Goal: Find specific fact: Find specific fact

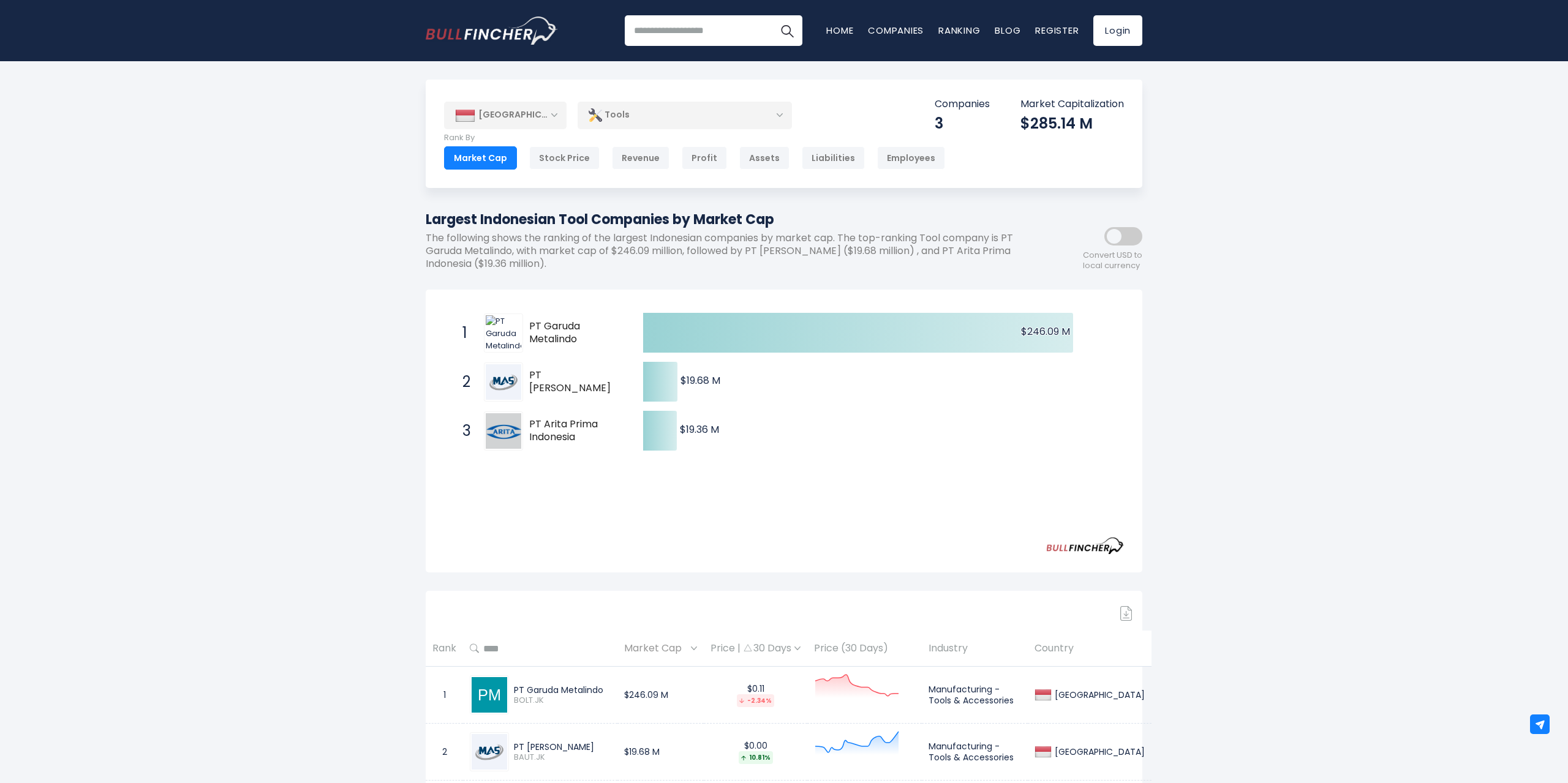
drag, startPoint x: 527, startPoint y: 326, endPoint x: 583, endPoint y: 349, distance: 60.5
click at [583, 349] on div "1 PT Garuda Metalindo BOLT.JK" at bounding box center [539, 333] width 166 height 39
drag, startPoint x: 531, startPoint y: 326, endPoint x: 587, endPoint y: 346, distance: 59.5
click at [590, 349] on div "1 PT Garuda Metalindo BOLT.JK" at bounding box center [539, 333] width 166 height 39
drag, startPoint x: 584, startPoint y: 345, endPoint x: 526, endPoint y: 323, distance: 62.0
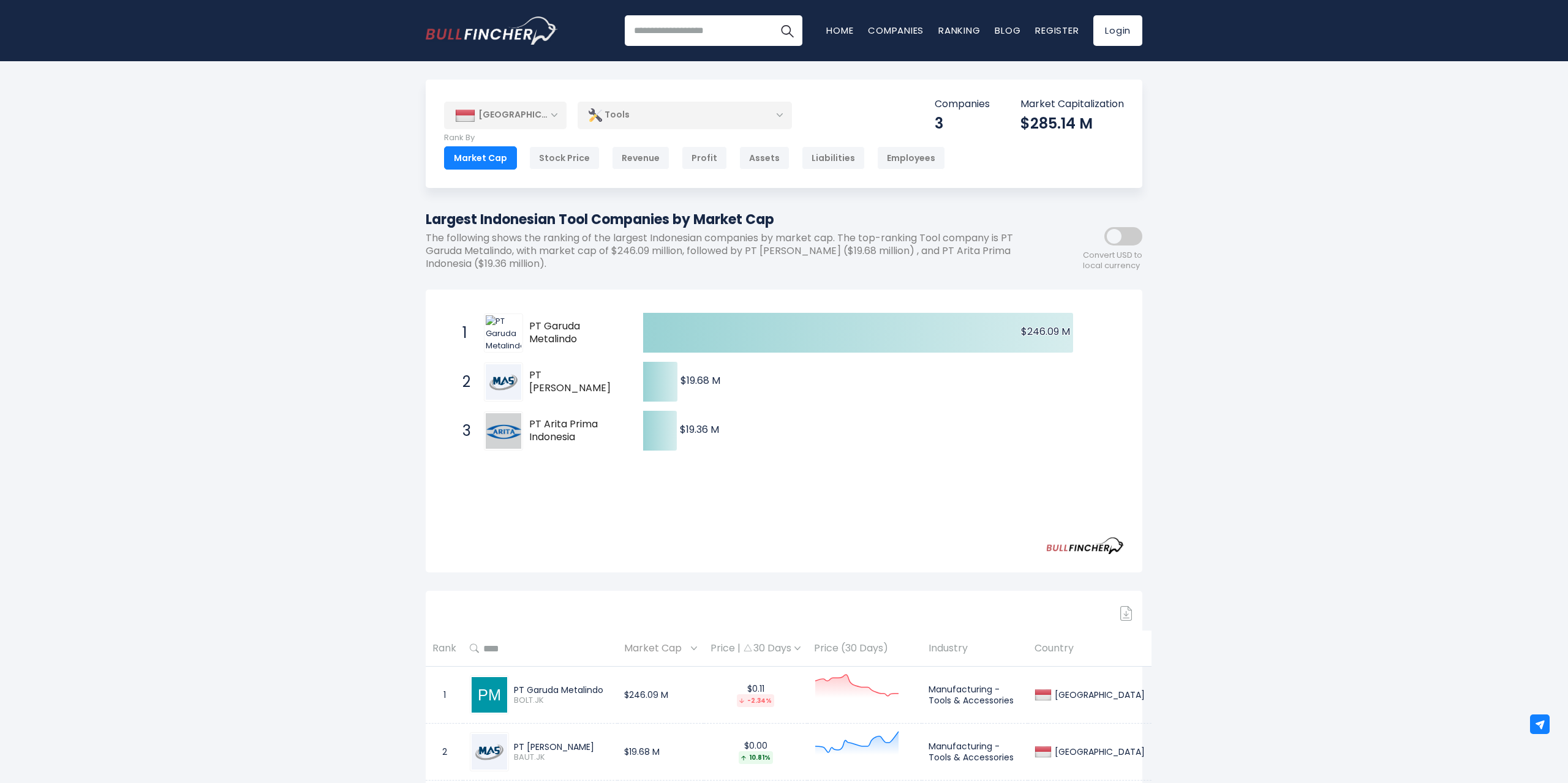
click at [526, 324] on div "1 PT Garuda Metalindo BOLT.JK" at bounding box center [539, 333] width 166 height 39
click at [526, 323] on div "1 PT Garuda Metalindo BOLT.JK" at bounding box center [539, 333] width 166 height 39
drag, startPoint x: 531, startPoint y: 325, endPoint x: 608, endPoint y: 338, distance: 78.1
click at [608, 338] on span "PT Garuda Metalindo" at bounding box center [575, 333] width 92 height 26
click at [600, 331] on span "PT Garuda Metalindo" at bounding box center [575, 333] width 92 height 26
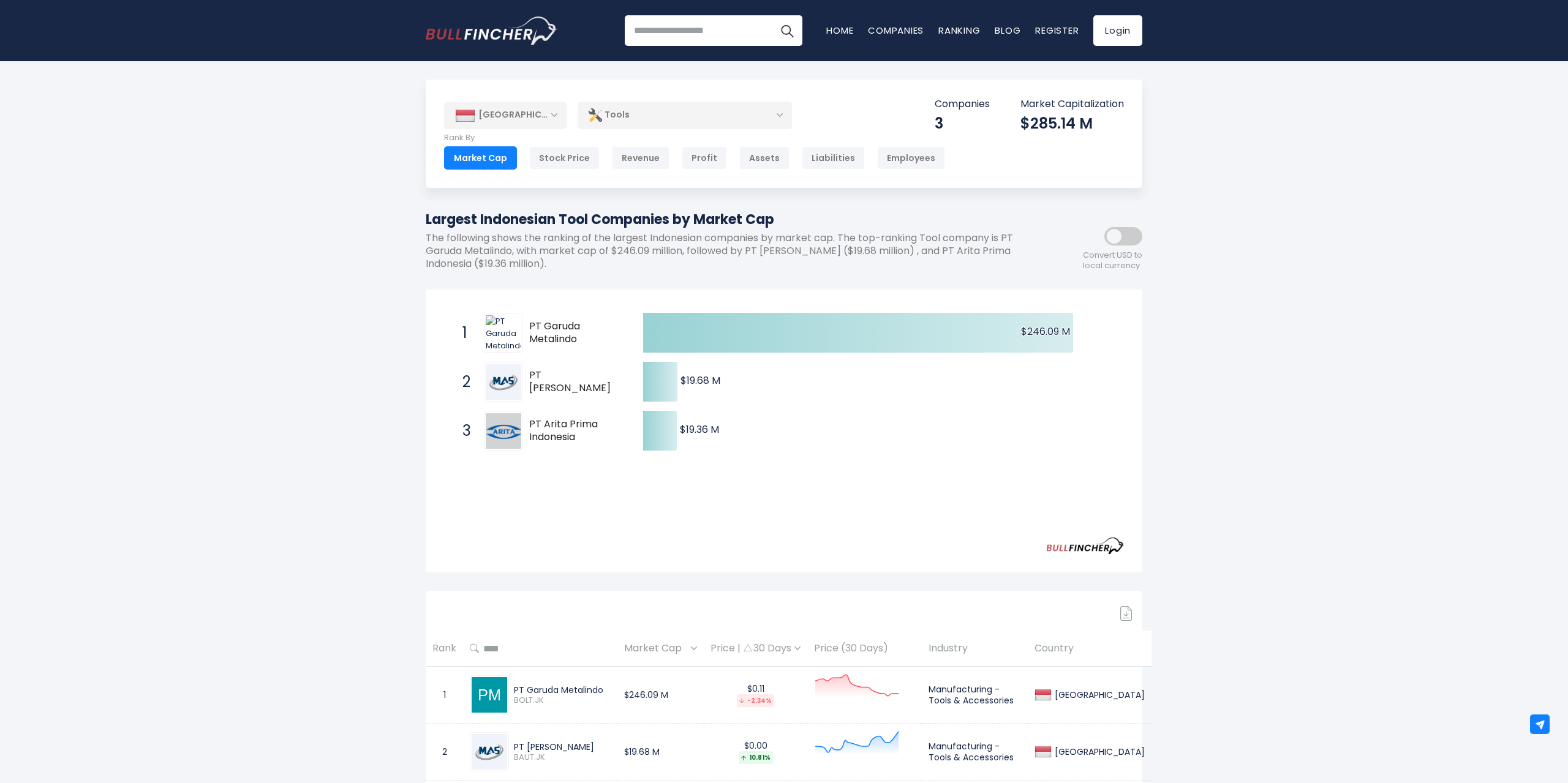
scroll to position [125, 0]
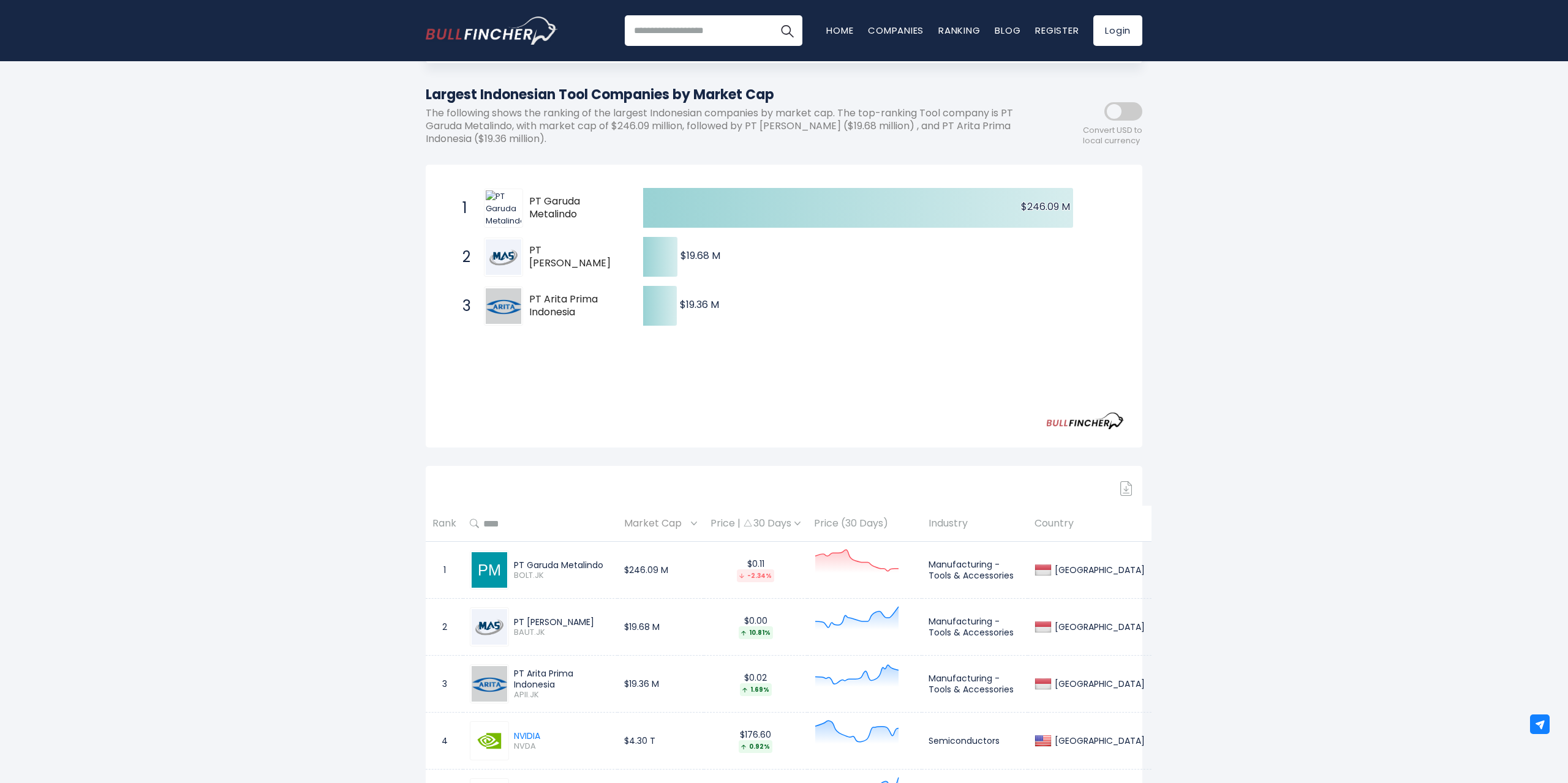
drag, startPoint x: 515, startPoint y: 565, endPoint x: 609, endPoint y: 565, distance: 94.0
click at [609, 565] on div "PT Garuda Metalindo" at bounding box center [562, 565] width 97 height 11
copy div "PT Garuda Metalindo"
drag, startPoint x: 559, startPoint y: 632, endPoint x: 515, endPoint y: 618, distance: 46.2
click at [515, 618] on div "PT [PERSON_NAME]" at bounding box center [562, 621] width 97 height 11
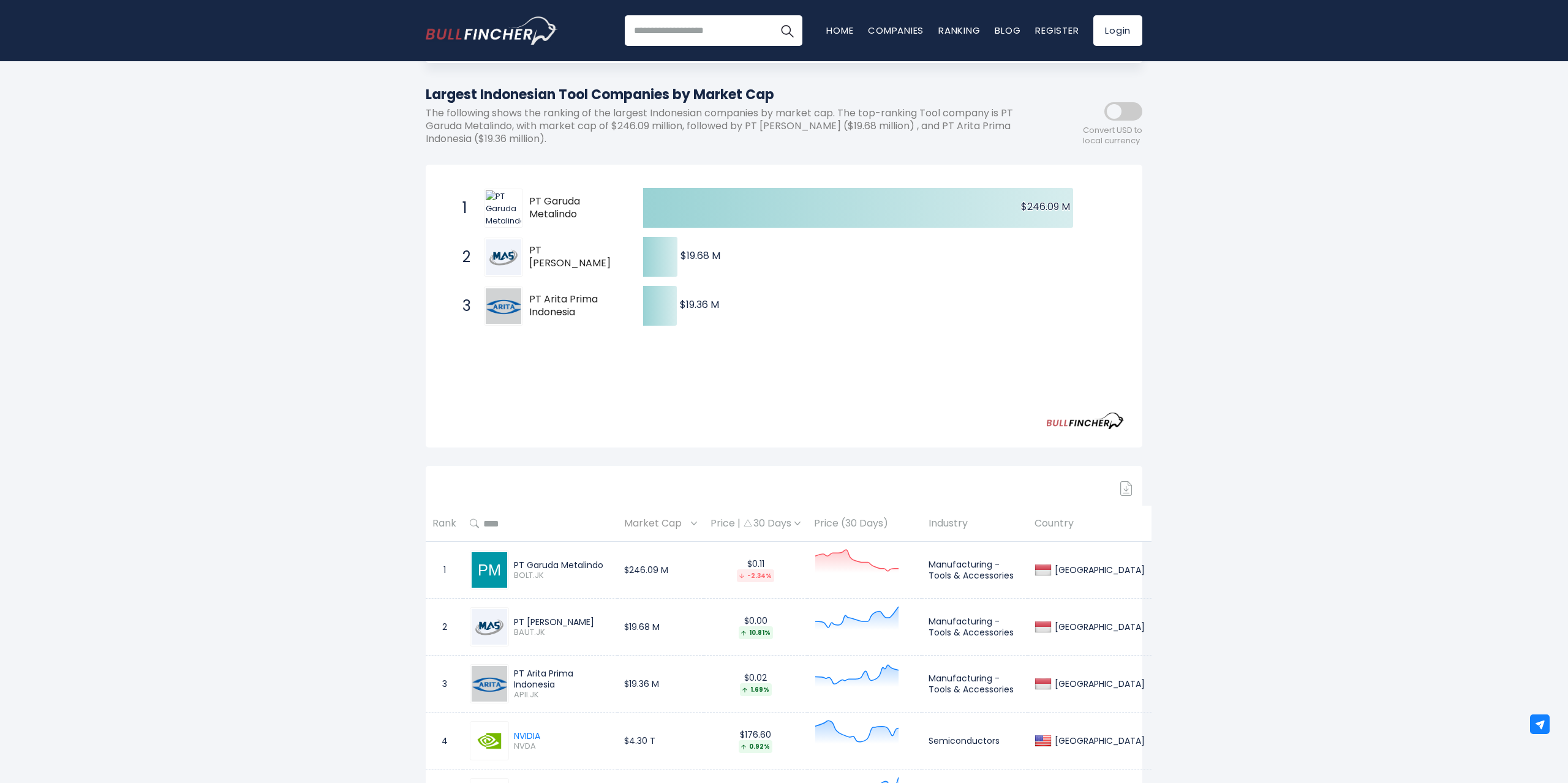
copy div "PT [PERSON_NAME]"
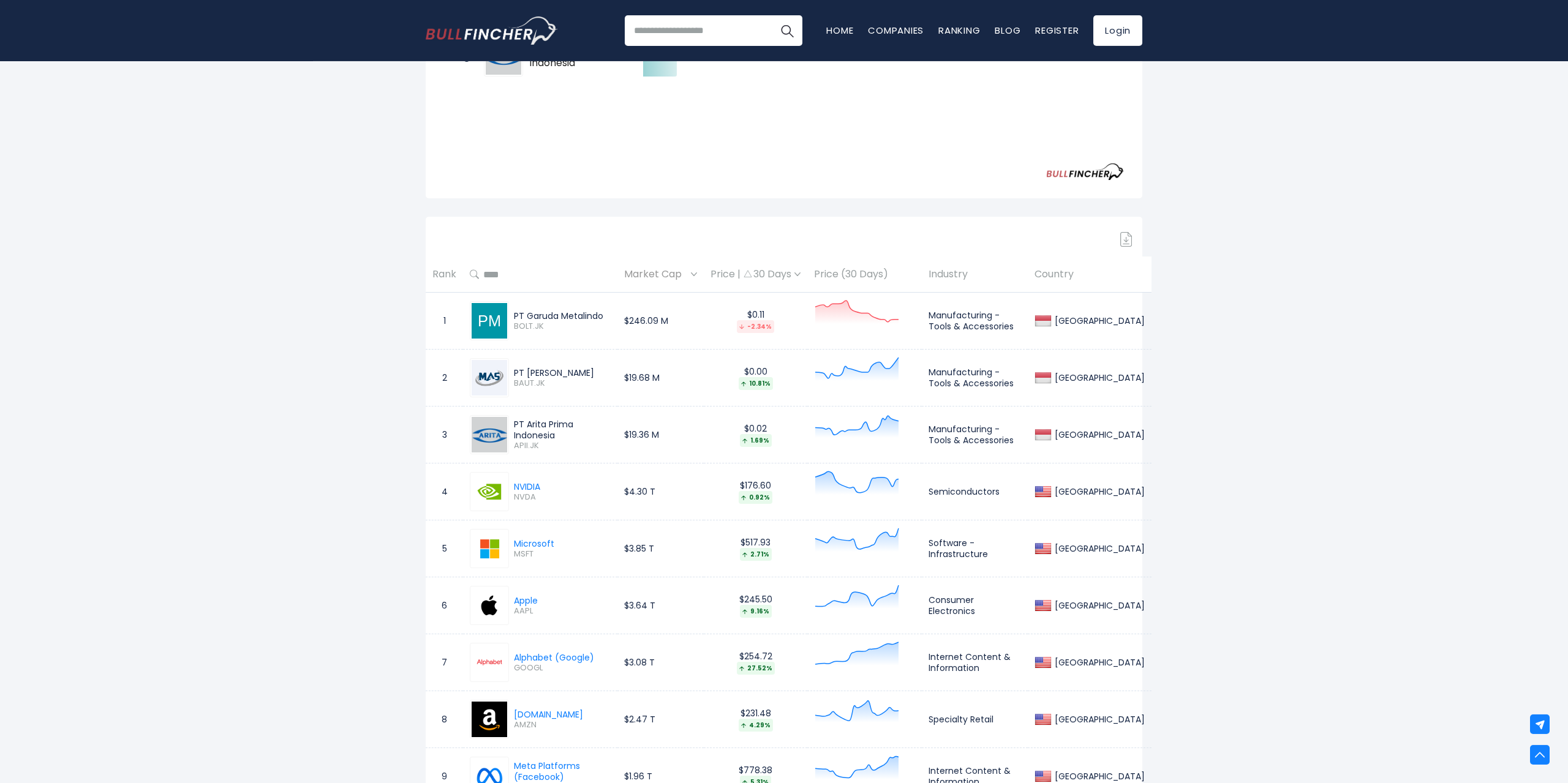
scroll to position [375, 0]
